Goal: Task Accomplishment & Management: Use online tool/utility

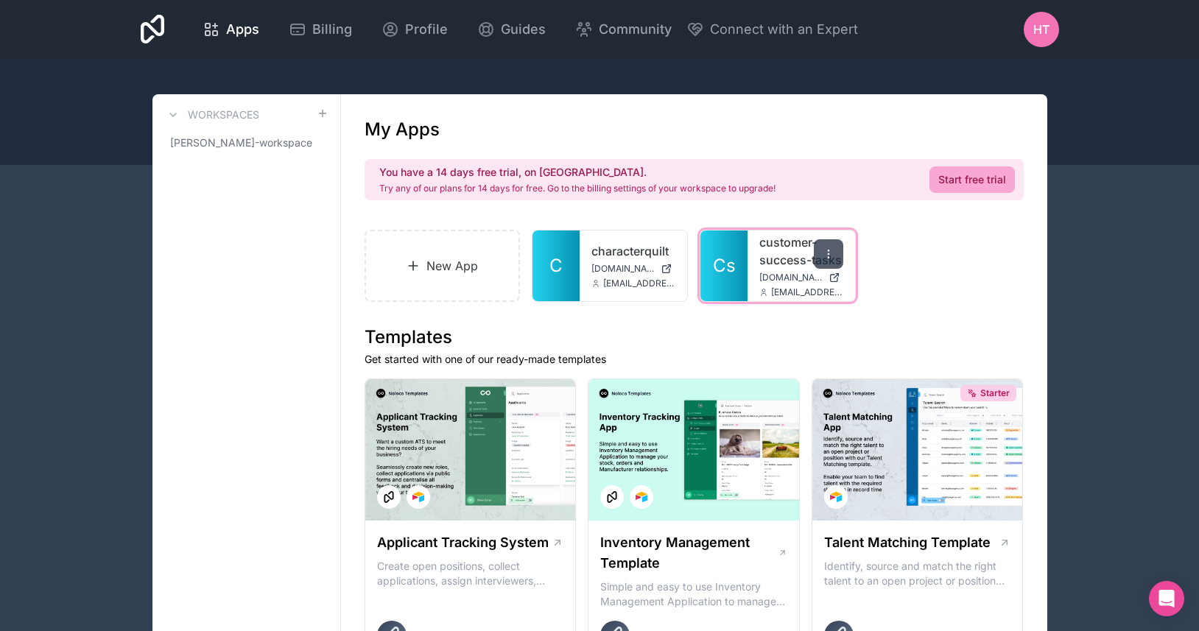
click at [831, 252] on icon at bounding box center [829, 254] width 12 height 12
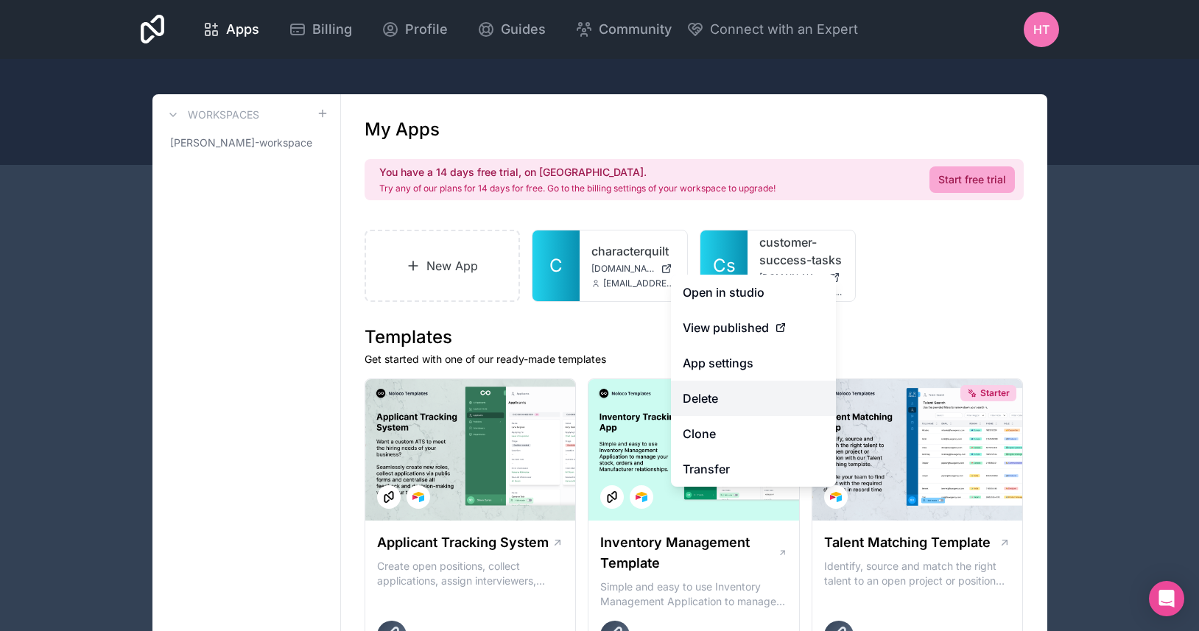
click at [741, 398] on button "Delete" at bounding box center [753, 398] width 165 height 35
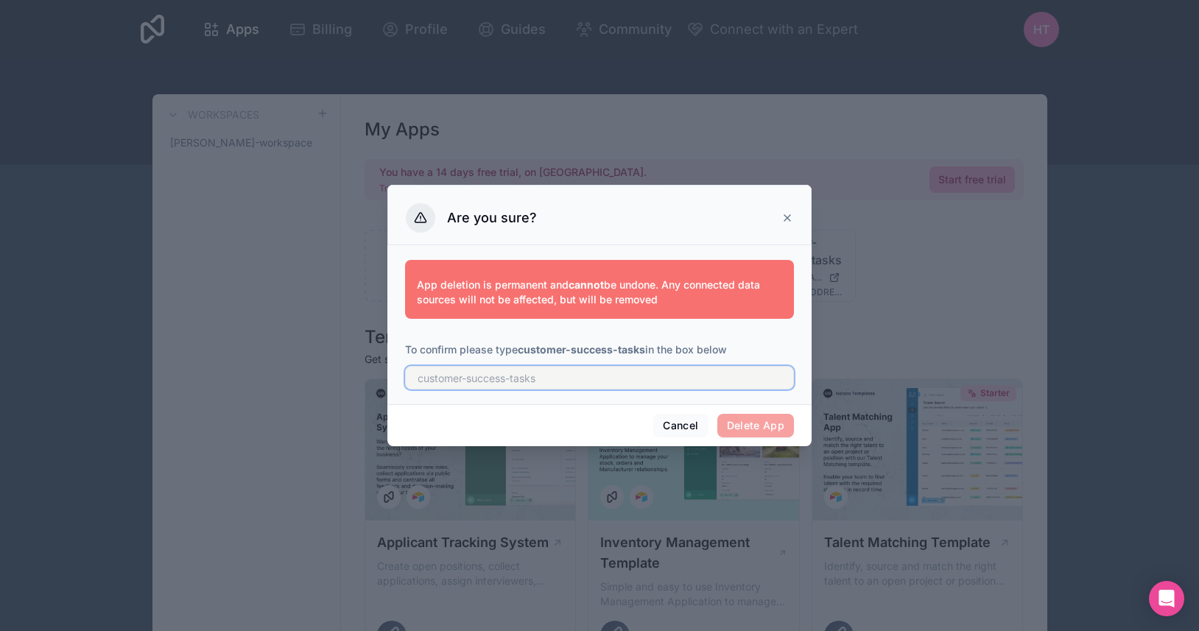
click at [634, 383] on input "text" at bounding box center [599, 378] width 389 height 24
type input "customer-success-tasks"
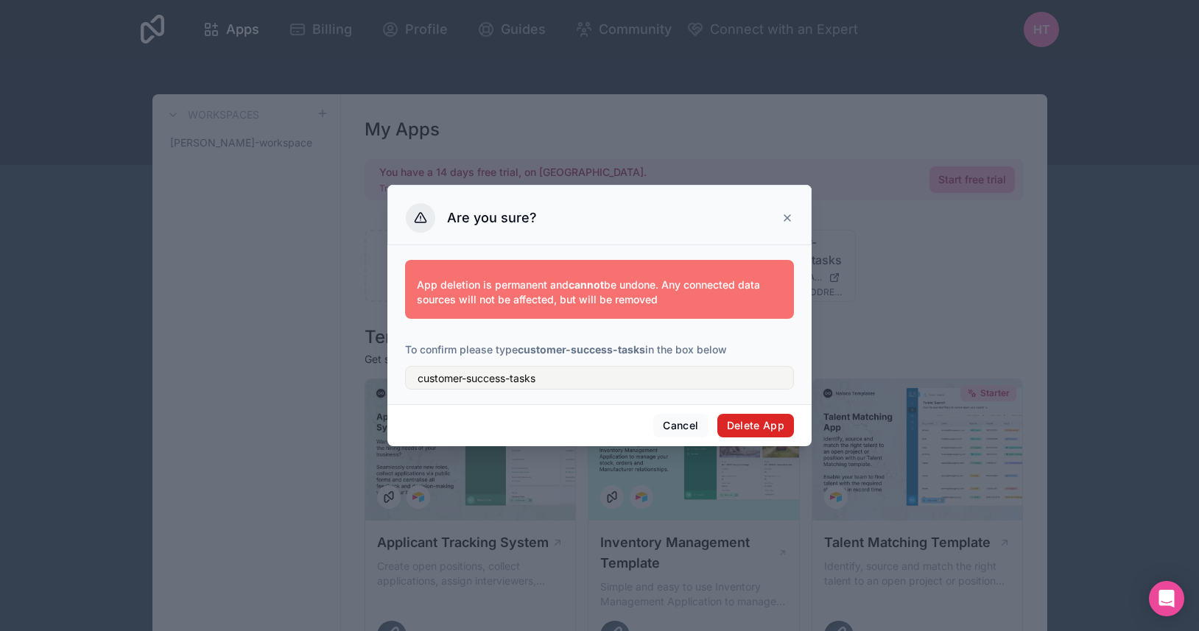
click at [748, 422] on button "Delete App" at bounding box center [755, 426] width 77 height 24
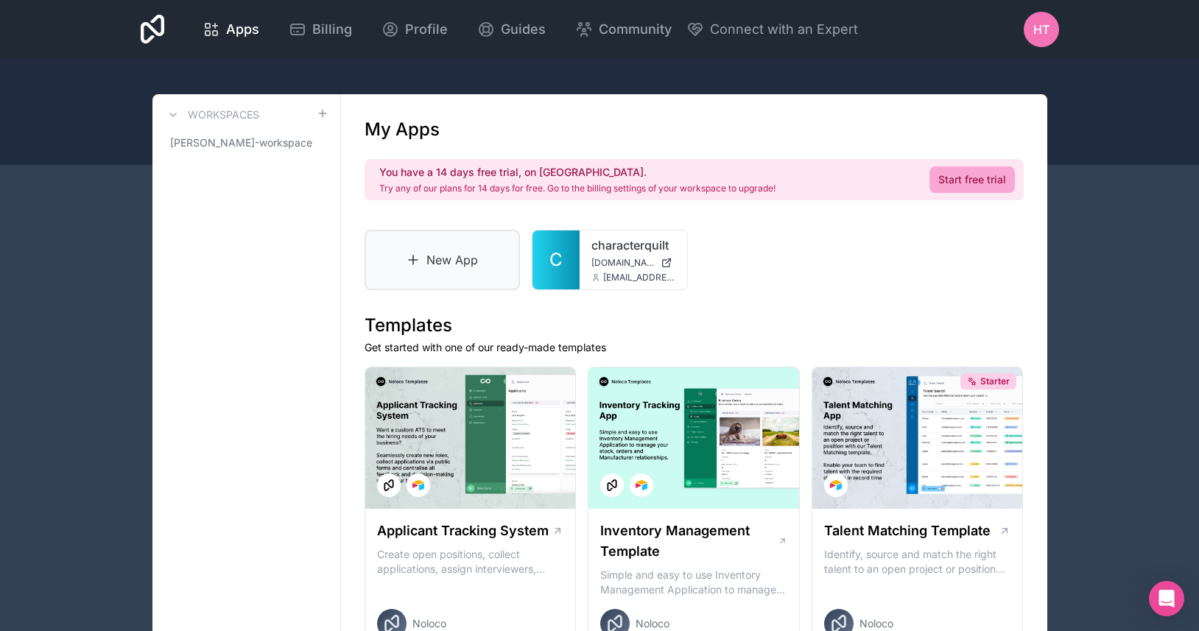
click at [432, 266] on link "New App" at bounding box center [443, 260] width 156 height 60
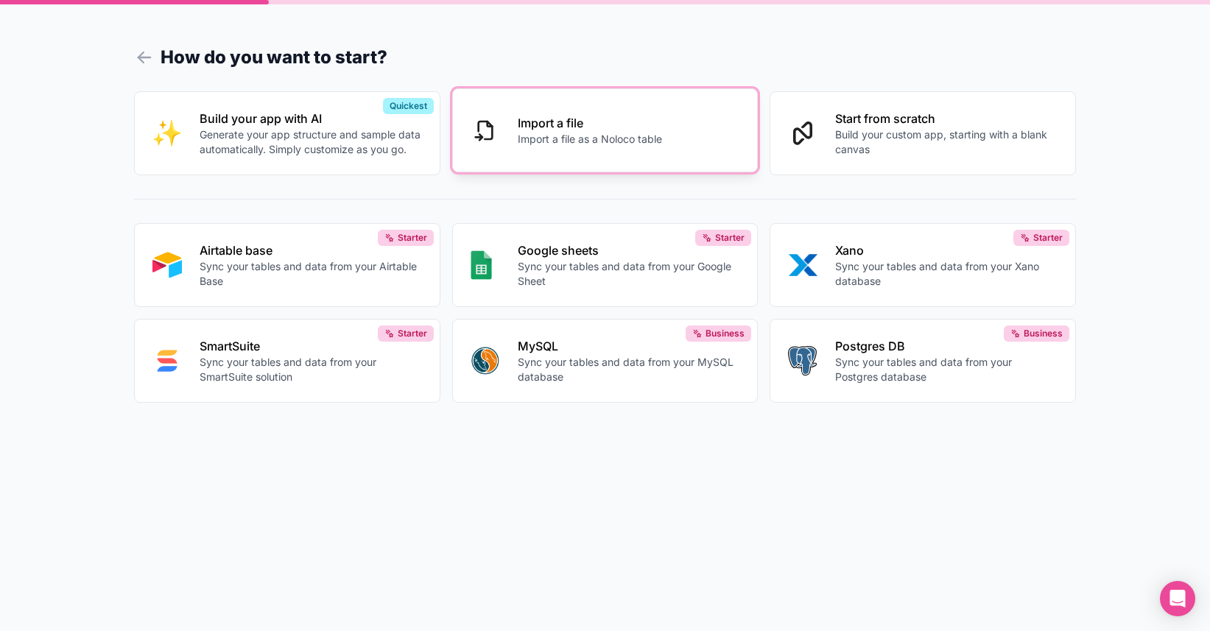
click at [566, 144] on p "Import a file as a Noloco table" at bounding box center [590, 139] width 144 height 15
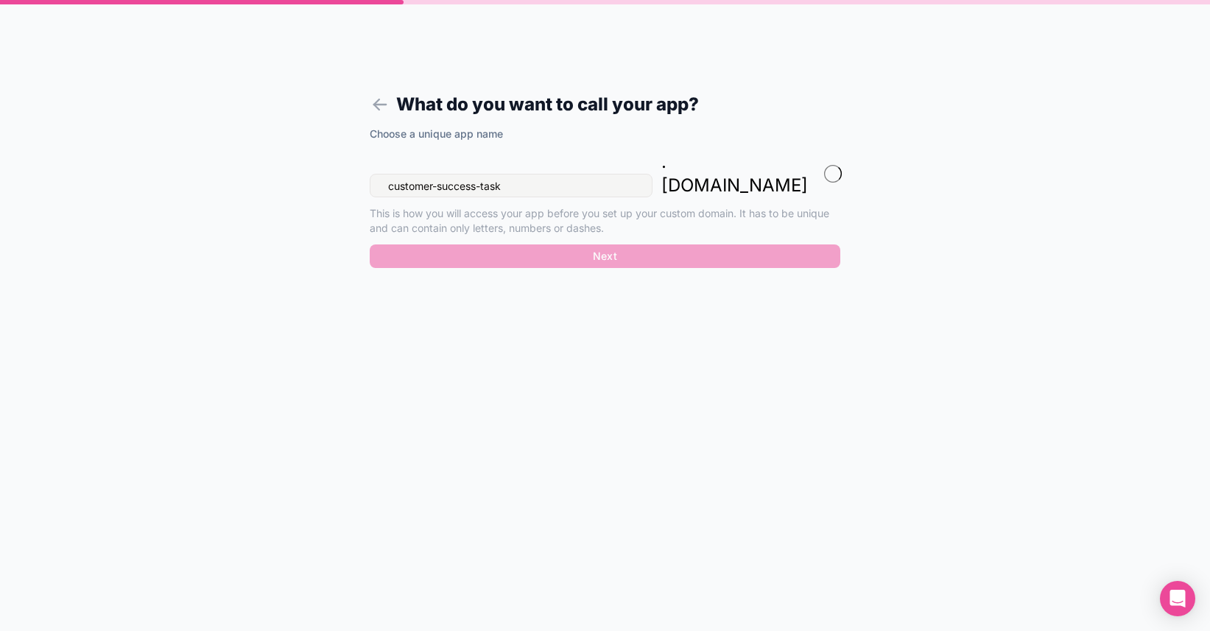
type input "customer-success-tasks"
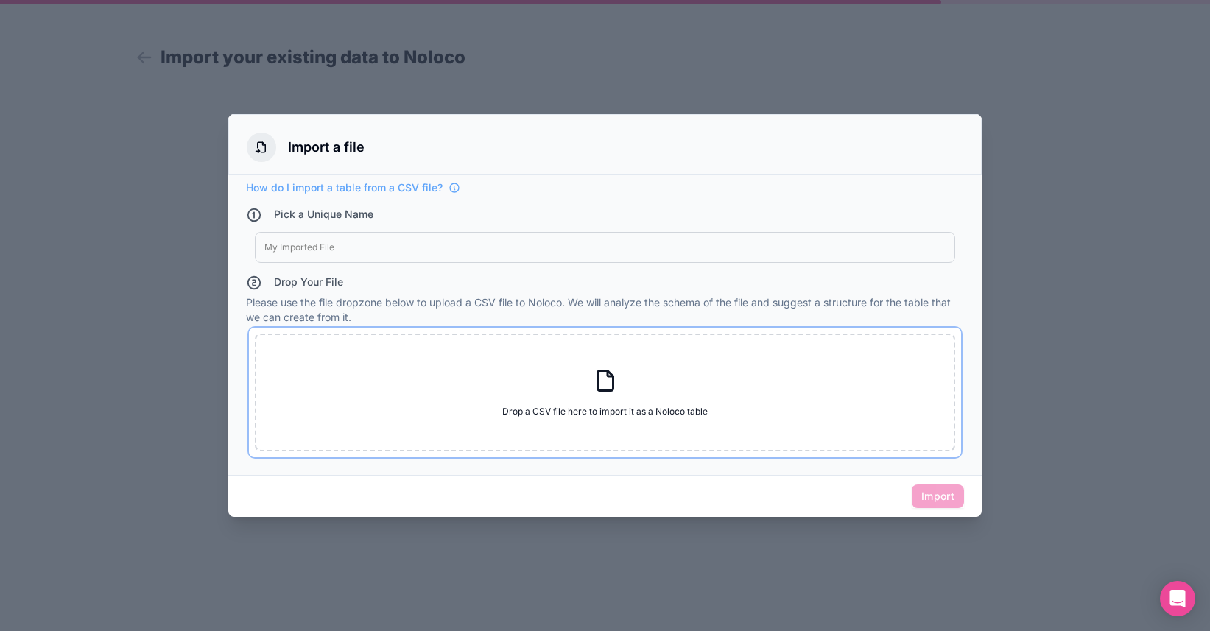
click at [403, 410] on div "Drop a CSV file here to import it as a Noloco table Drop a CSV file here to imp…" at bounding box center [605, 393] width 700 height 118
type input "C:\fakepath\combined.csv"
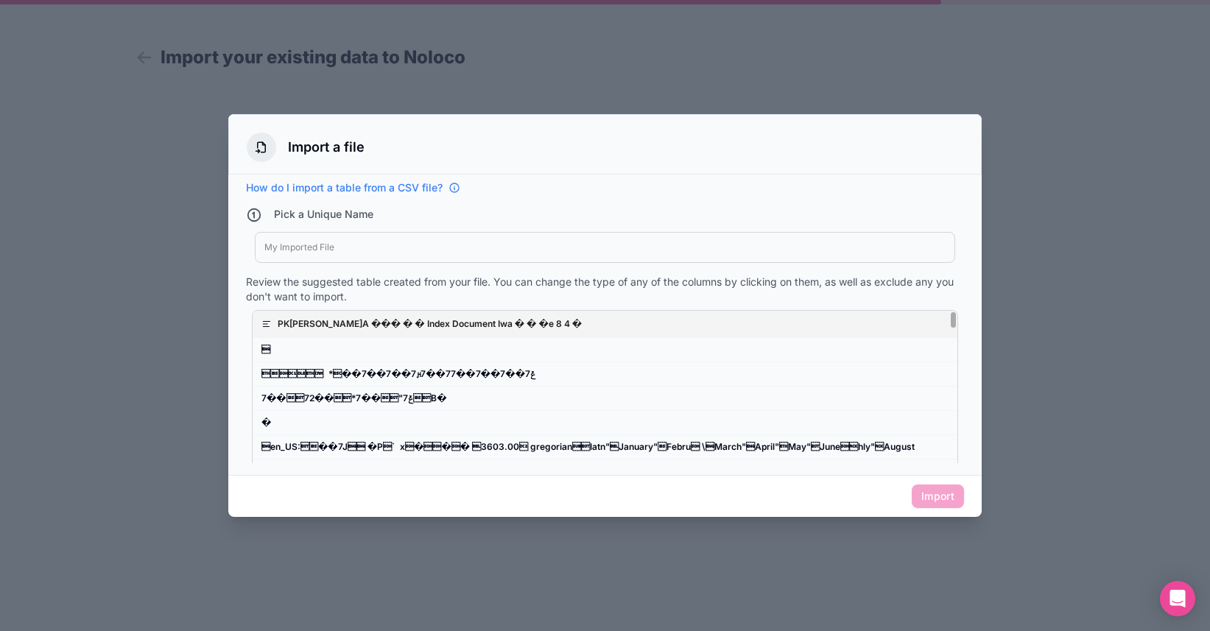
click at [304, 189] on span "How do I import a table from a CSV file?" at bounding box center [344, 187] width 197 height 15
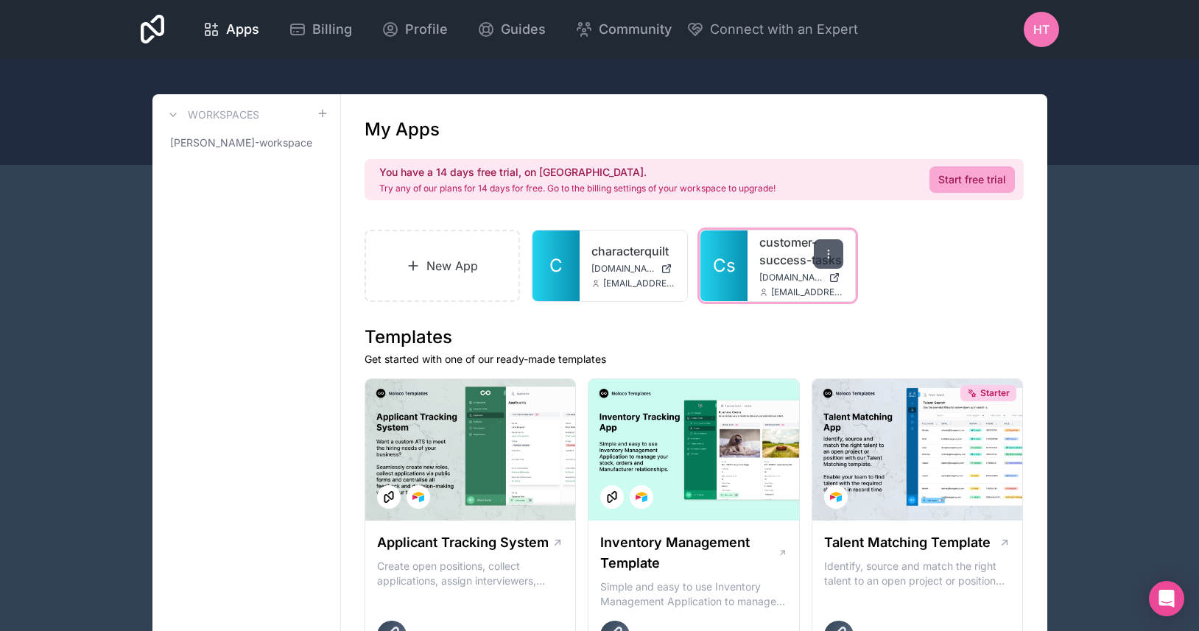
click at [834, 261] on div at bounding box center [828, 253] width 29 height 29
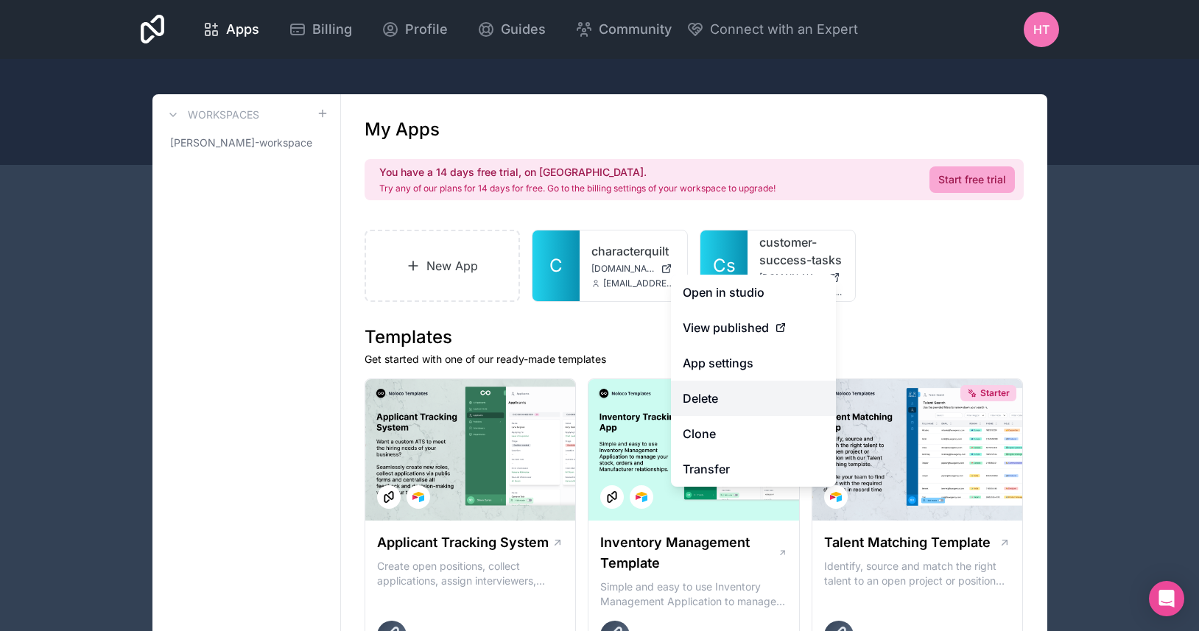
click at [730, 398] on button "Delete" at bounding box center [753, 398] width 165 height 35
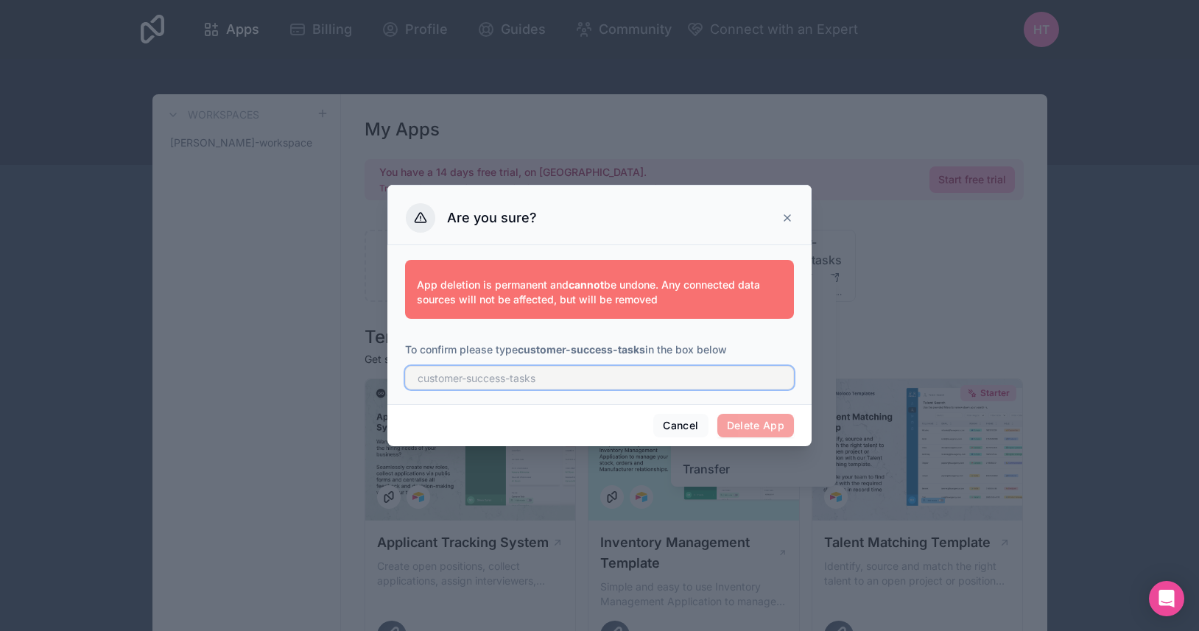
click at [709, 375] on input "text" at bounding box center [599, 378] width 389 height 24
type input "customer-success-tasks"
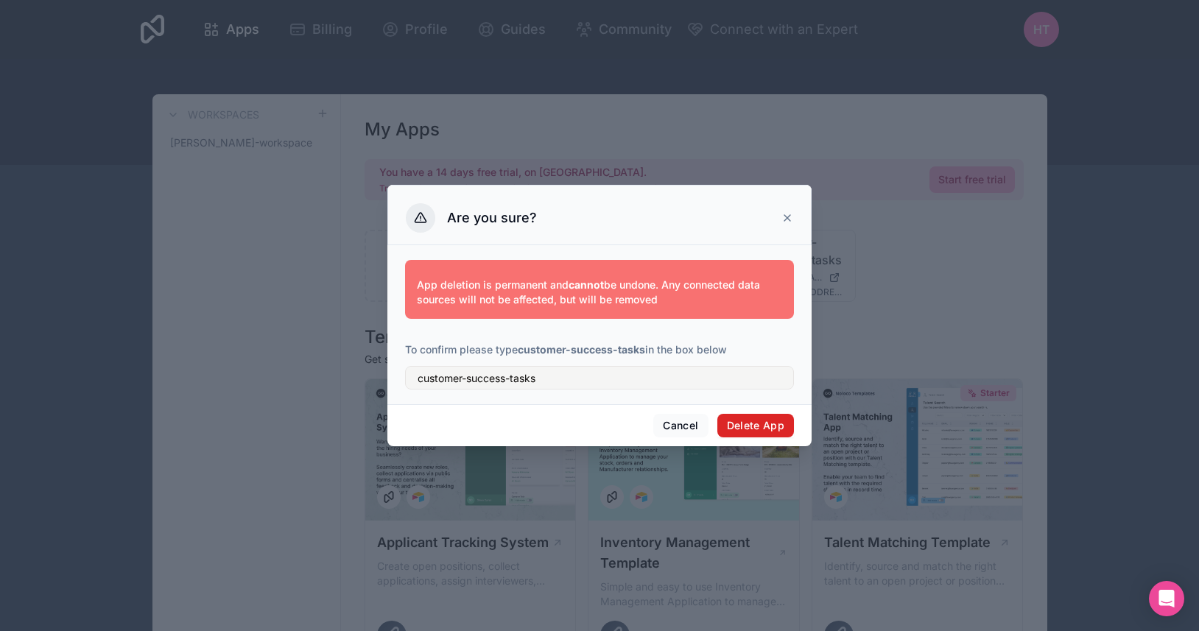
click at [749, 426] on button "Delete App" at bounding box center [755, 426] width 77 height 24
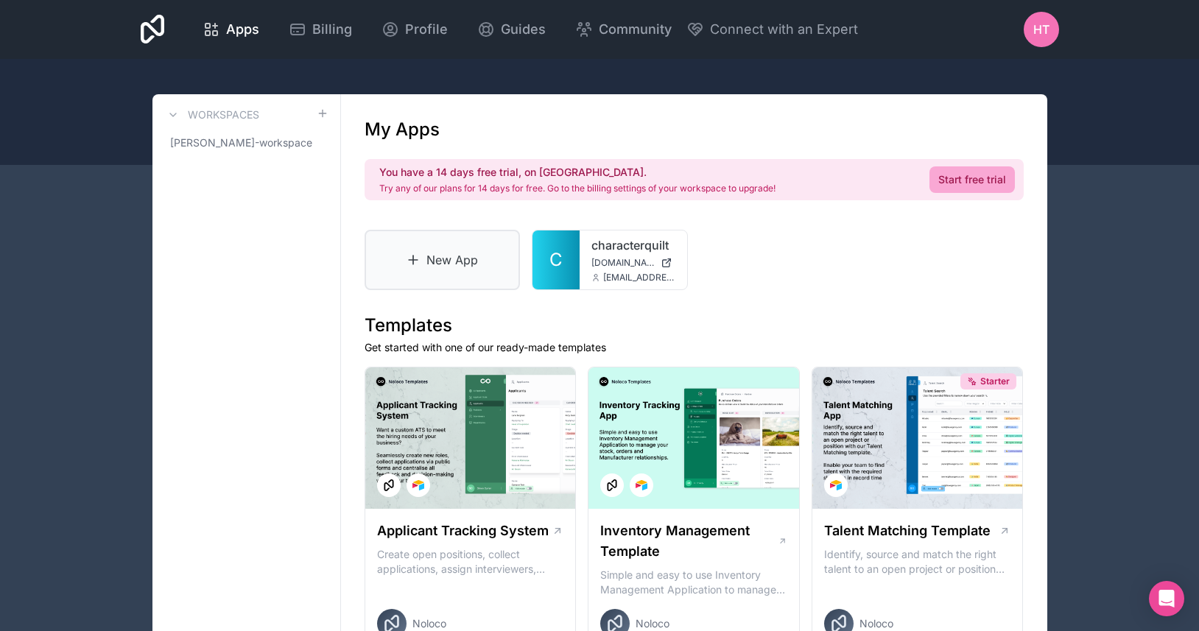
click at [406, 264] on icon at bounding box center [413, 260] width 15 height 15
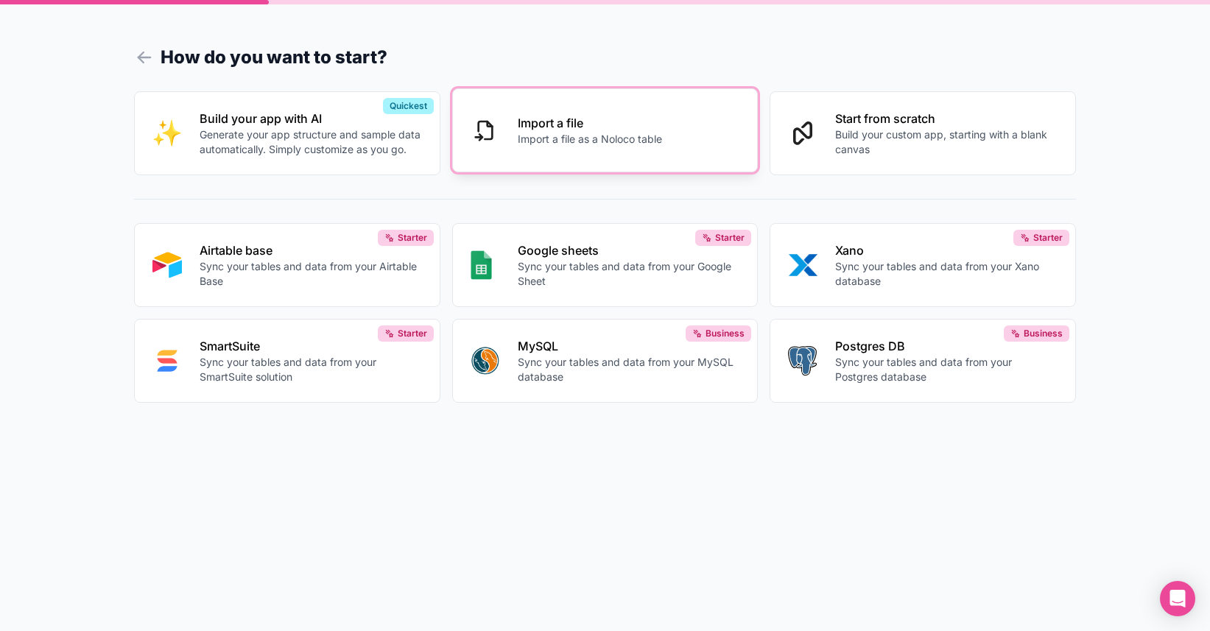
click at [547, 155] on button "Import a file Import a file as a Noloco table" at bounding box center [605, 130] width 306 height 84
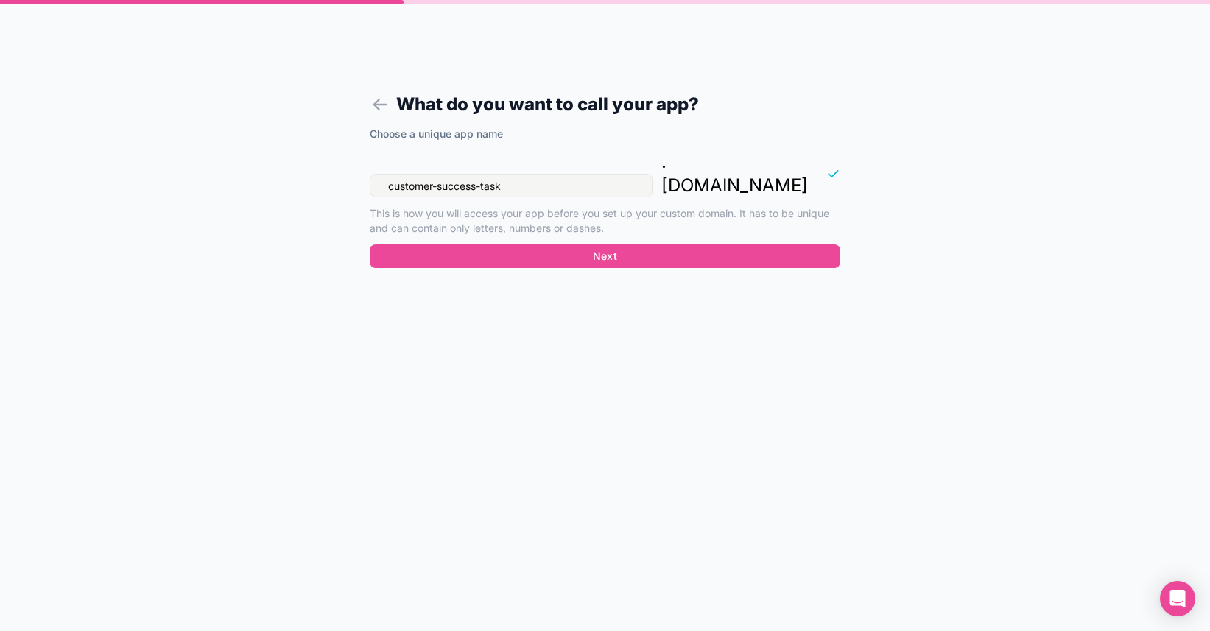
type input "customer-success-tasks"
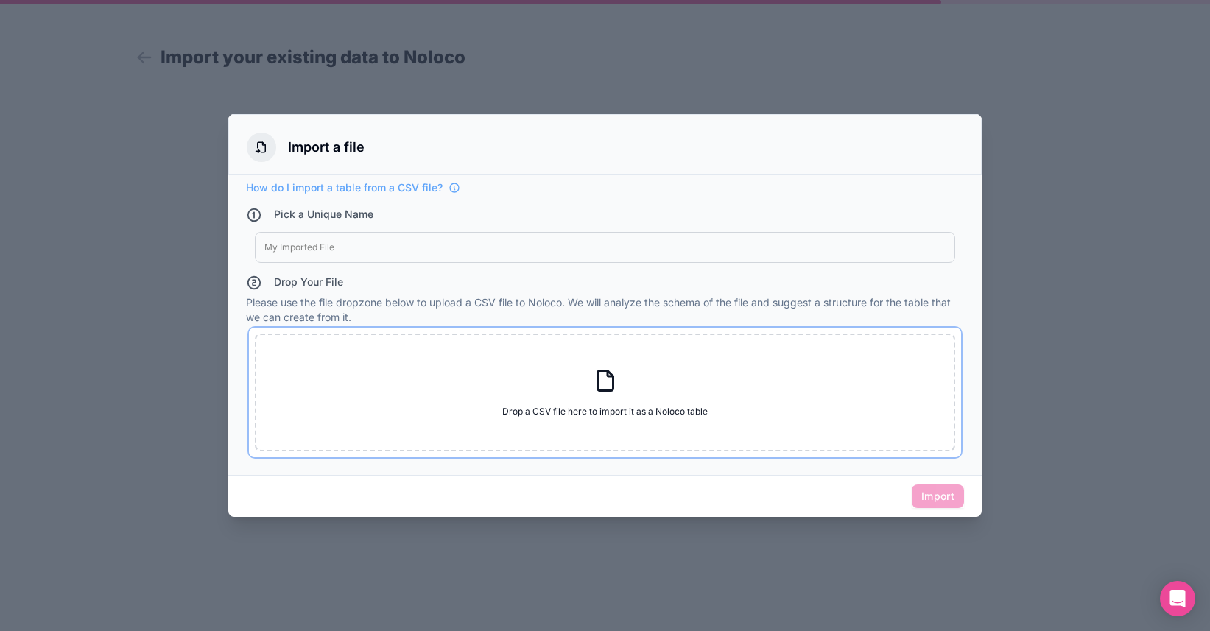
click at [547, 400] on div "Drop a CSV file here to import it as a Noloco table Drop a CSV file here to imp…" at bounding box center [605, 393] width 700 height 118
type input "C:\fakepath\Complete Notion Tasks - Sheet1.csv"
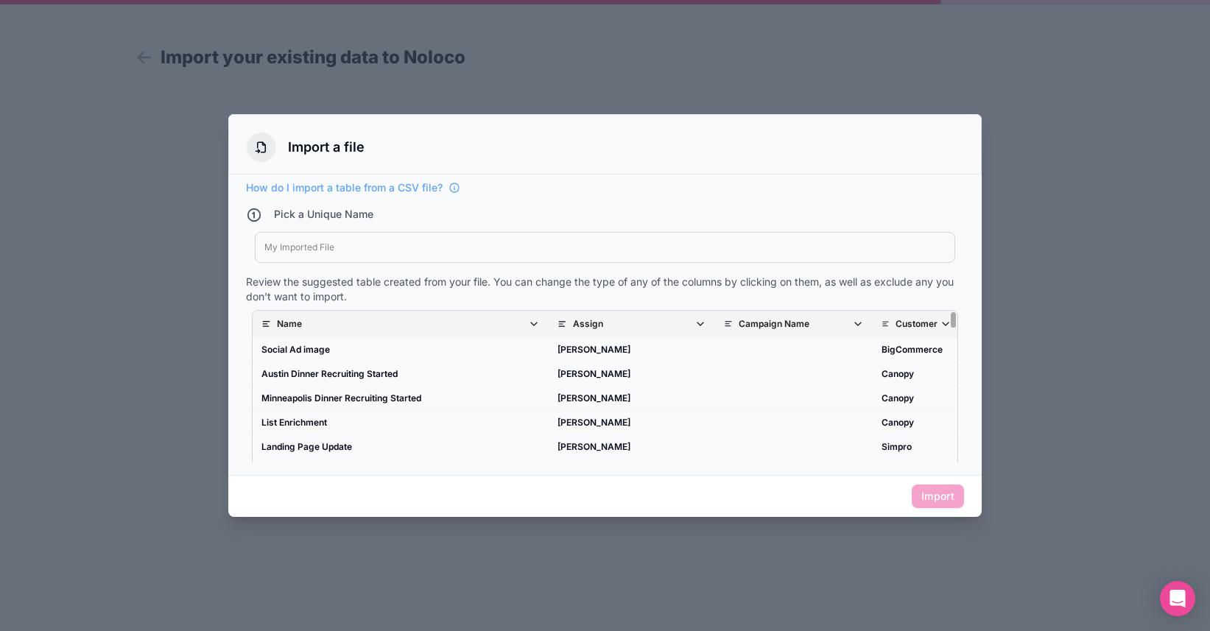
click at [378, 249] on div at bounding box center [604, 248] width 681 height 12
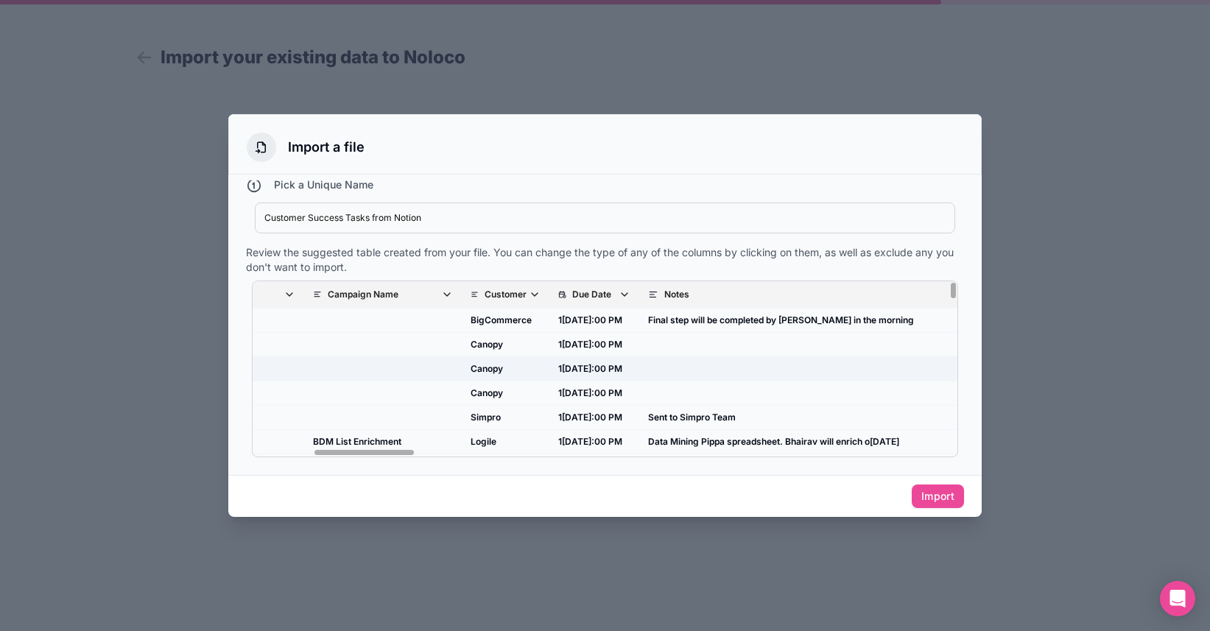
scroll to position [0, 412]
click at [440, 295] on icon "scrollable content" at bounding box center [446, 295] width 12 height 12
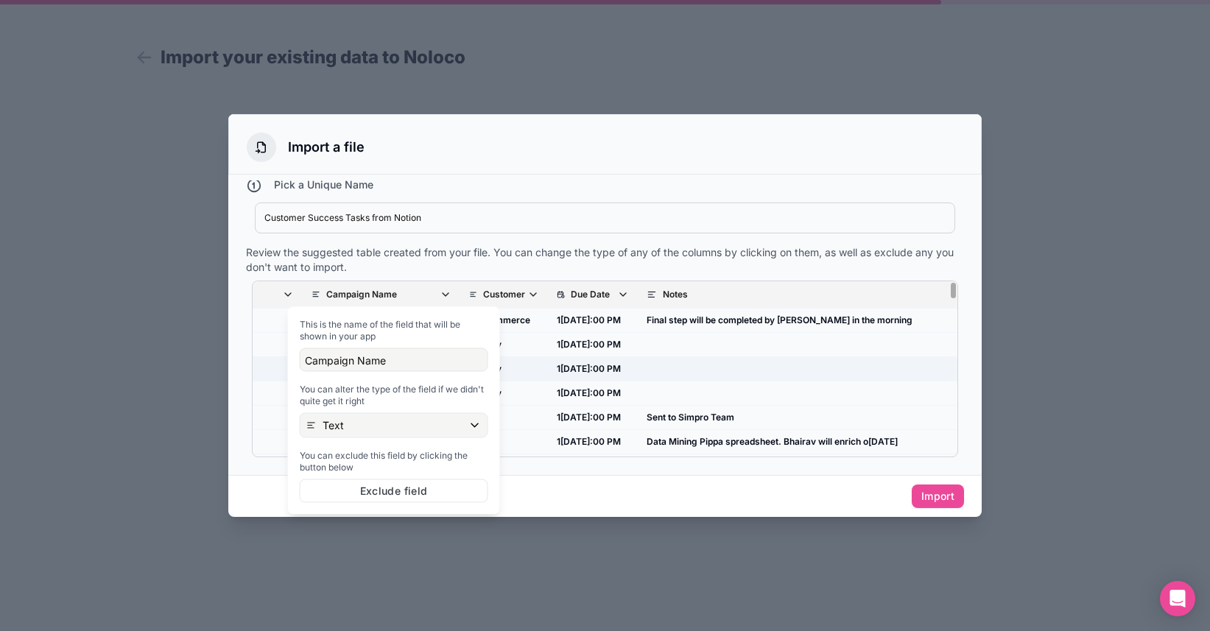
click at [548, 365] on td "1[DATE]:00 PM" at bounding box center [593, 369] width 90 height 24
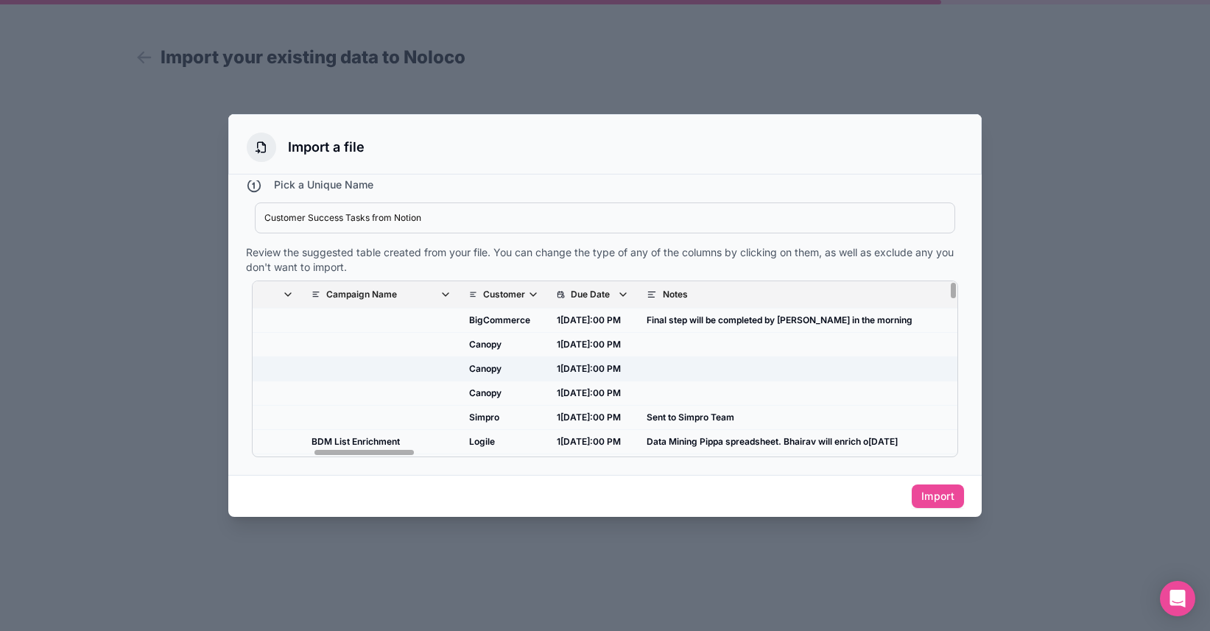
scroll to position [0, 459]
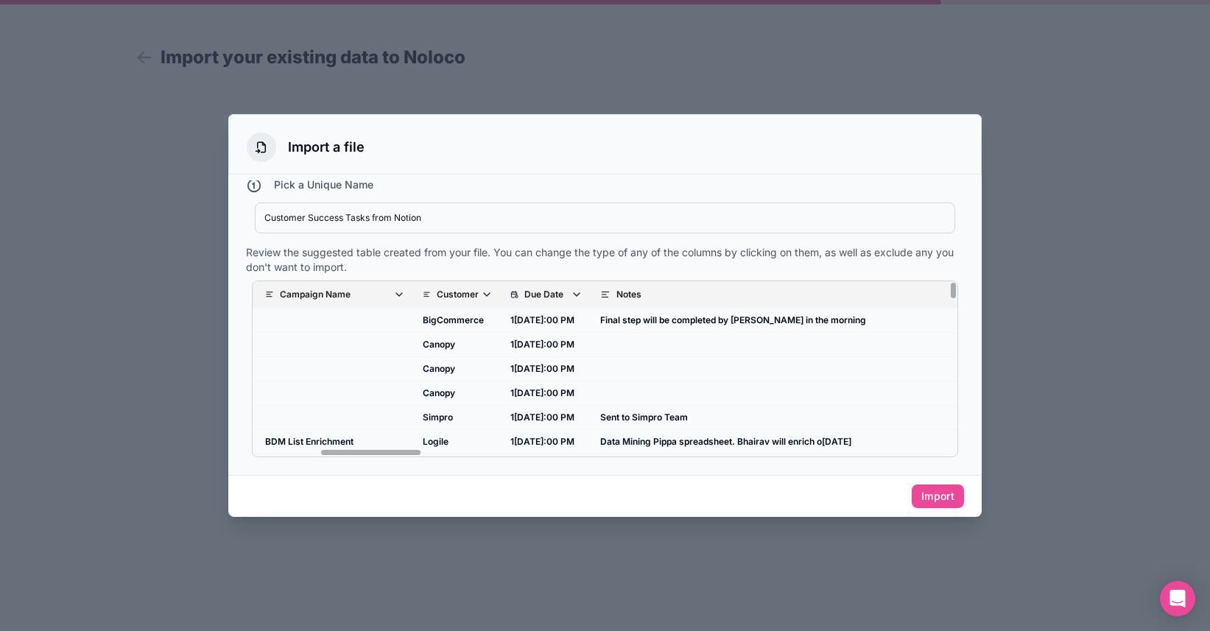
click at [484, 295] on icon "scrollable content" at bounding box center [487, 294] width 6 height 3
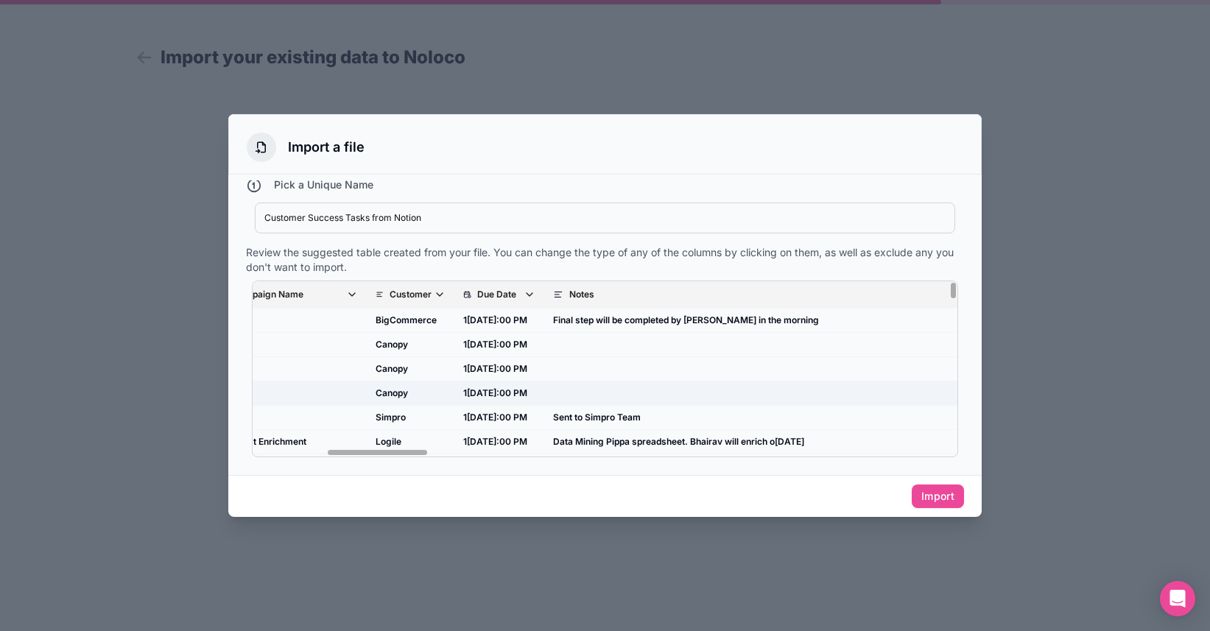
scroll to position [0, 513]
click at [521, 298] on icon "scrollable content" at bounding box center [523, 295] width 12 height 12
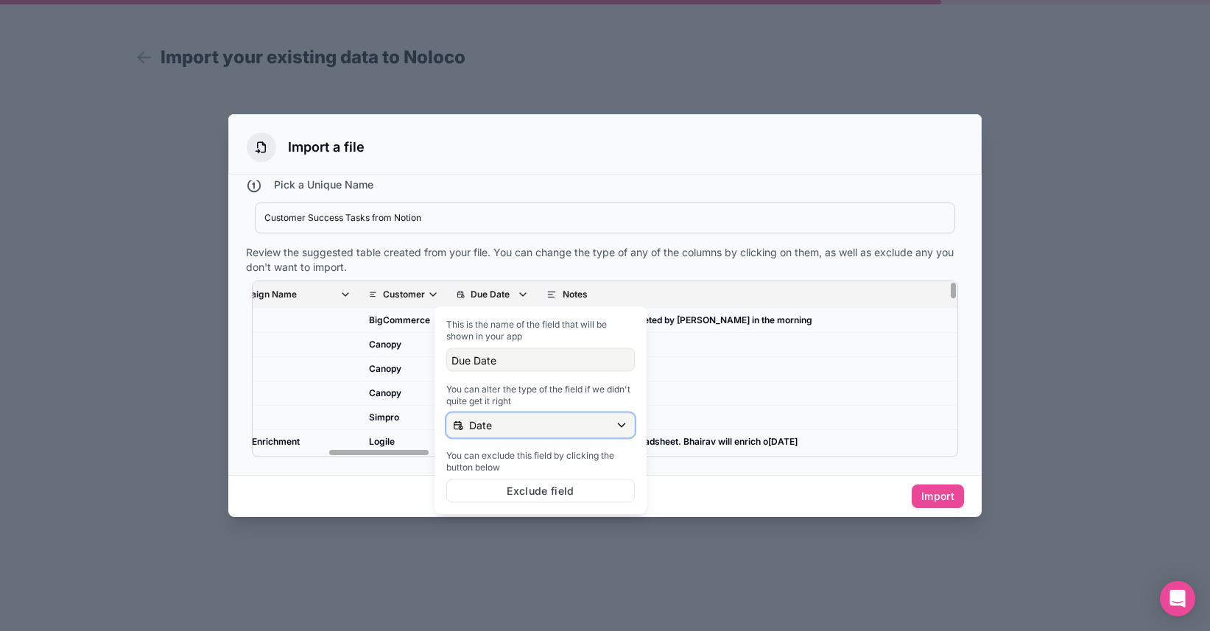
click at [536, 424] on div "Date" at bounding box center [540, 426] width 187 height 24
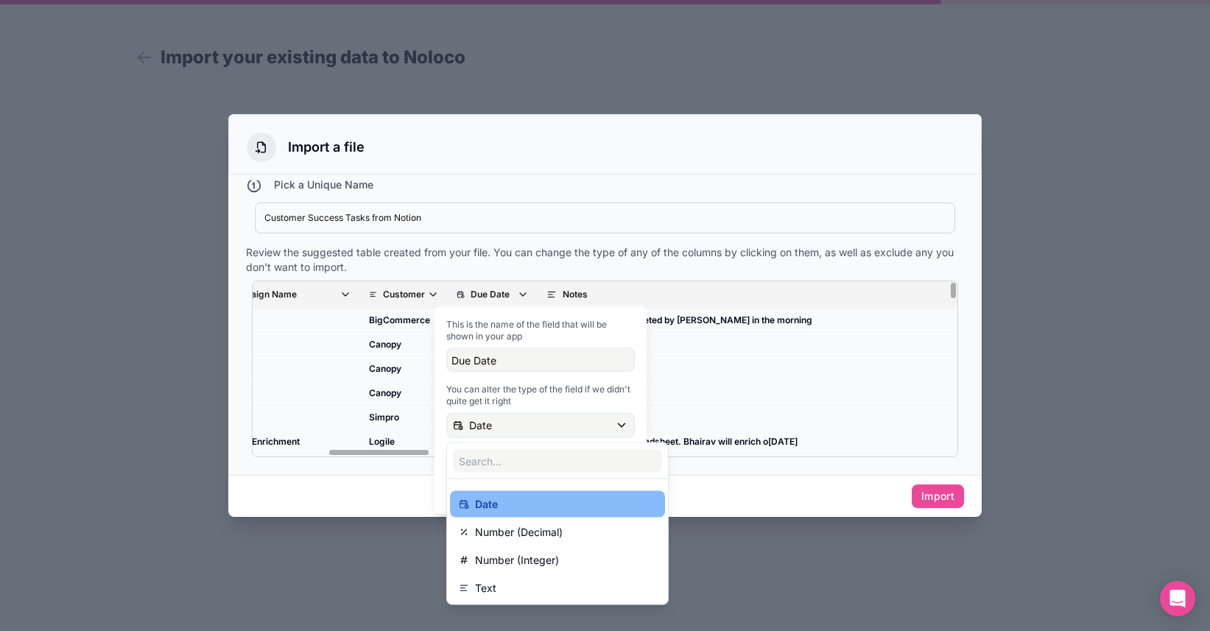
click at [544, 390] on div at bounding box center [541, 411] width 212 height 208
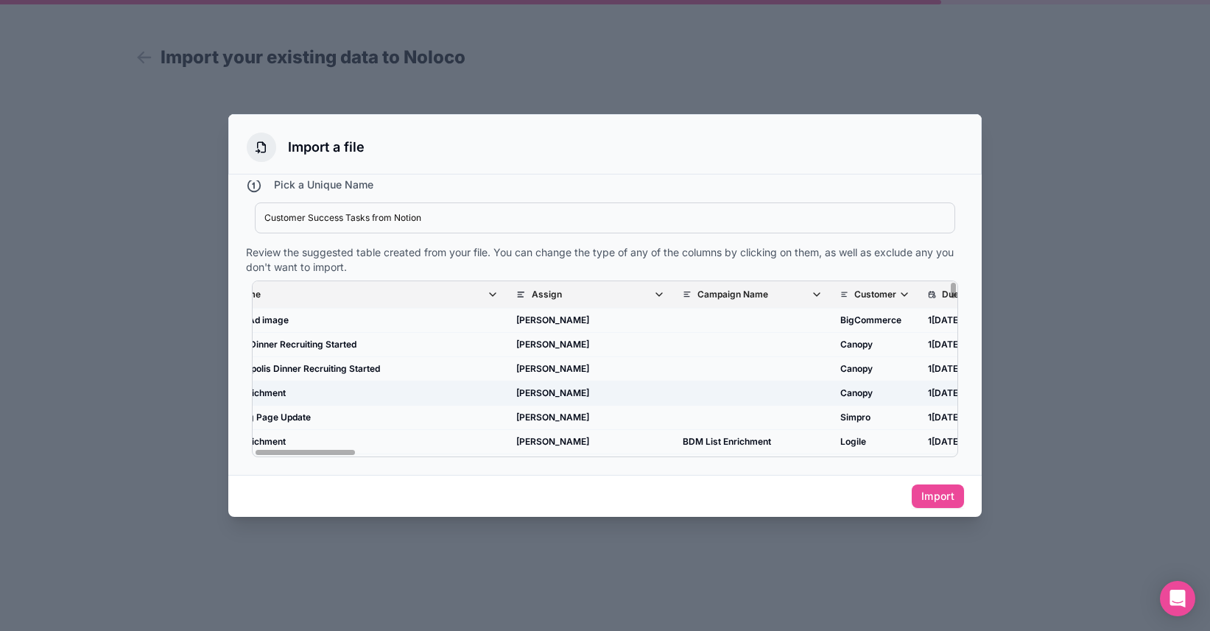
scroll to position [0, 0]
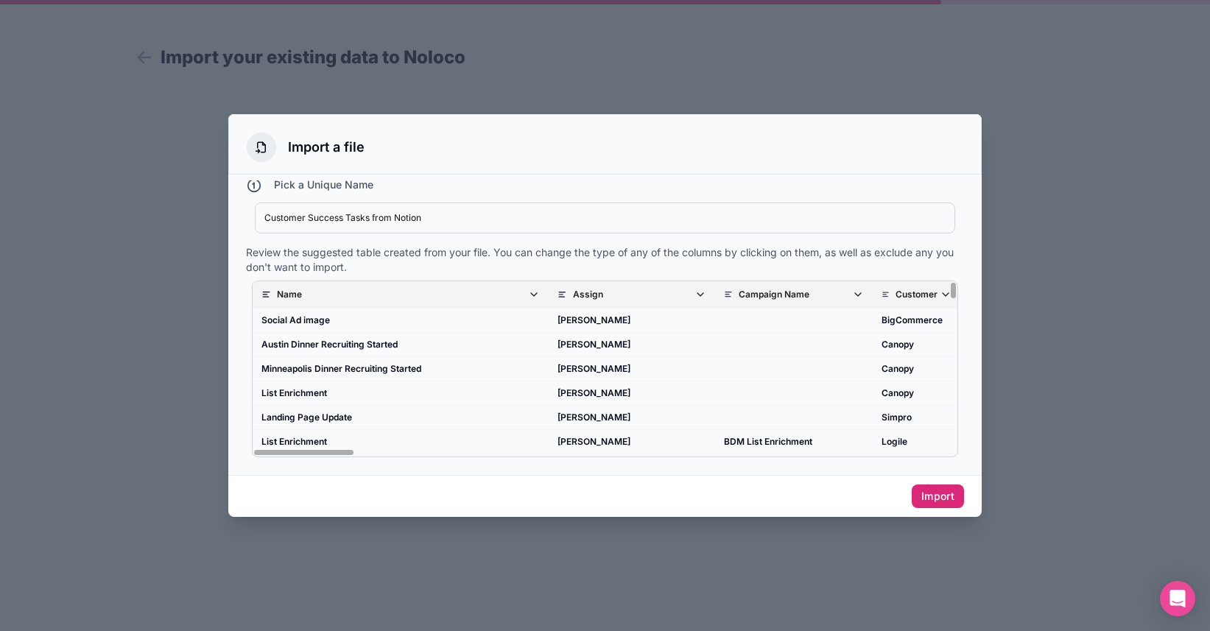
click at [941, 496] on button "Import" at bounding box center [938, 497] width 52 height 24
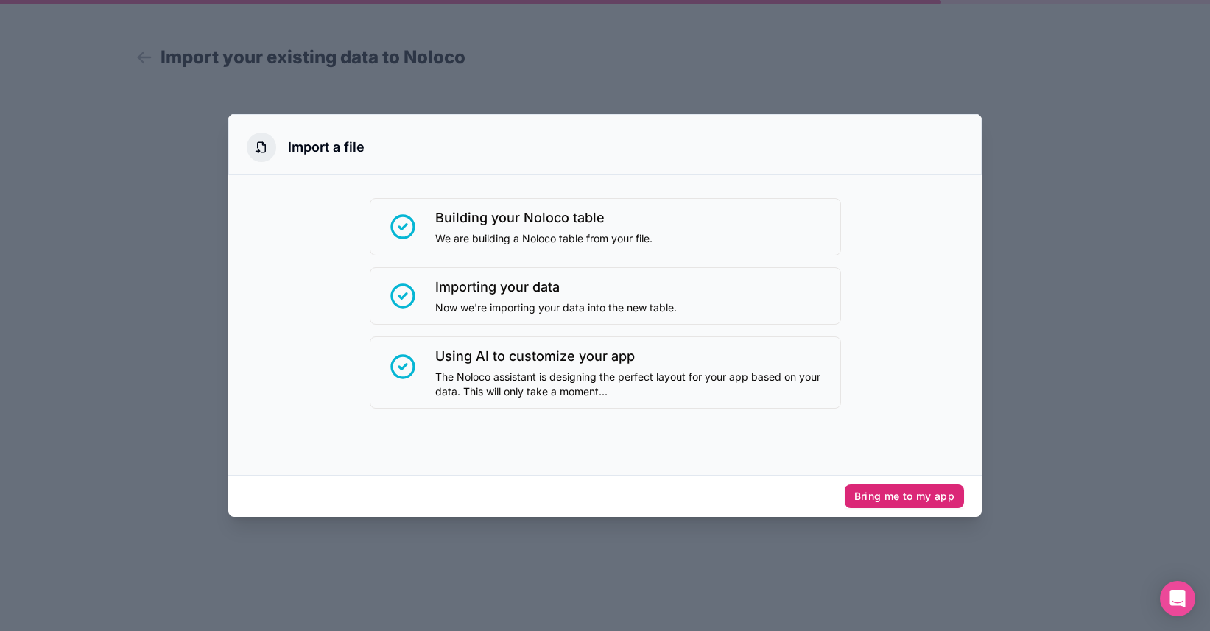
click at [891, 498] on button "Bring me to my app" at bounding box center [904, 497] width 119 height 24
